Goal: Navigation & Orientation: Find specific page/section

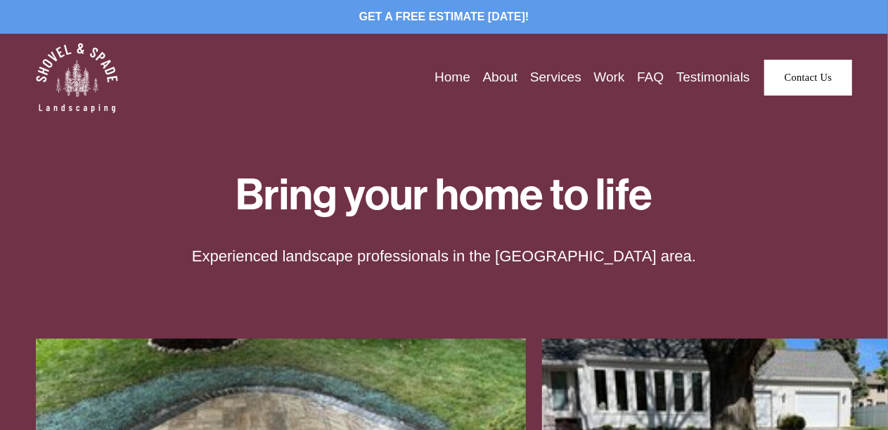
click at [553, 70] on link "Services" at bounding box center [555, 77] width 51 height 21
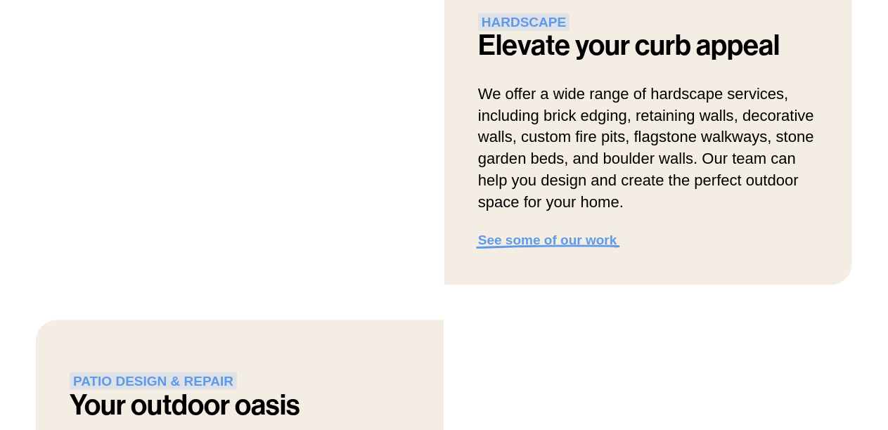
scroll to position [990, 0]
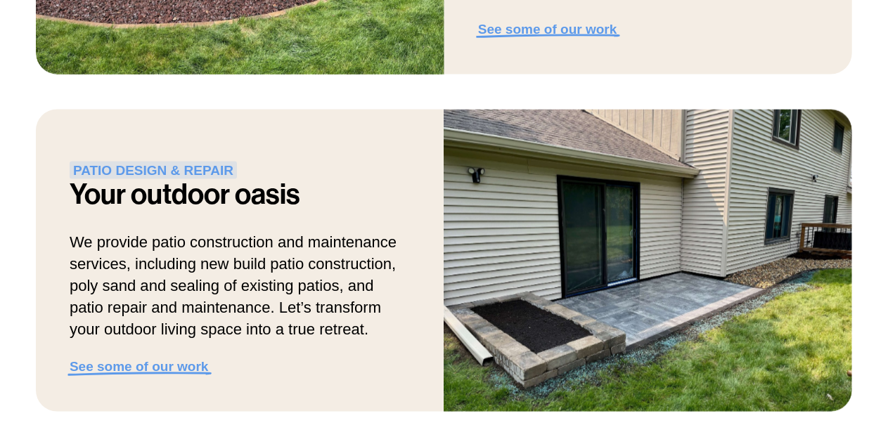
click at [184, 375] on strong "See some of our work" at bounding box center [139, 367] width 139 height 15
